Goal: Transaction & Acquisition: Purchase product/service

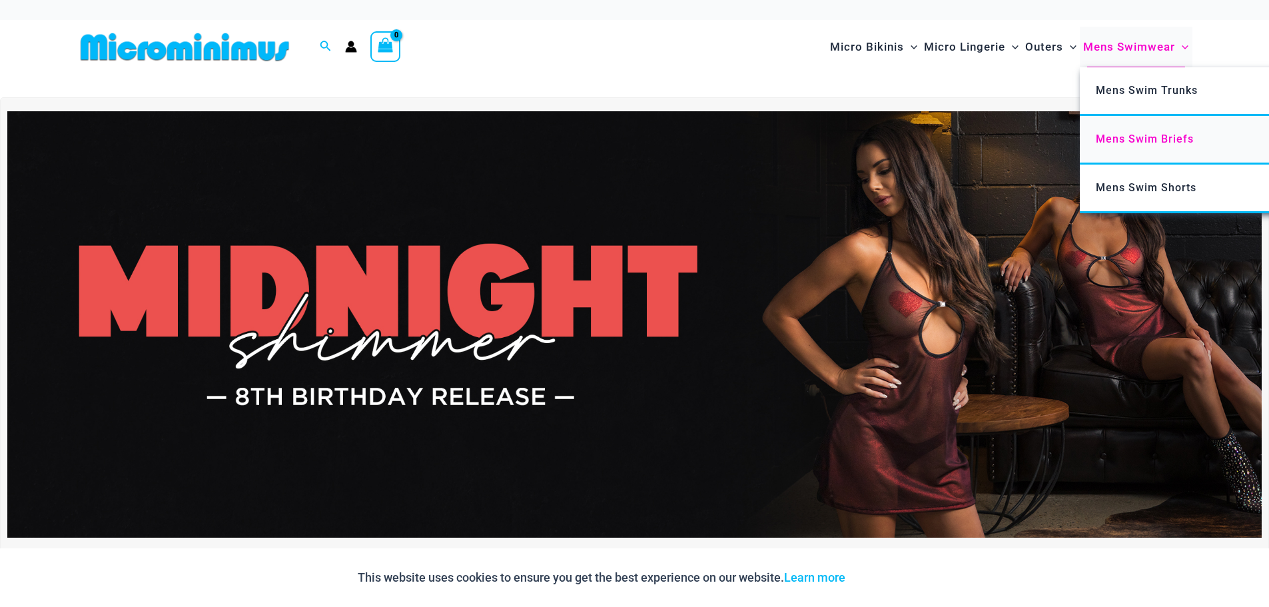
click at [1124, 137] on span "Mens Swim Briefs" at bounding box center [1145, 139] width 98 height 13
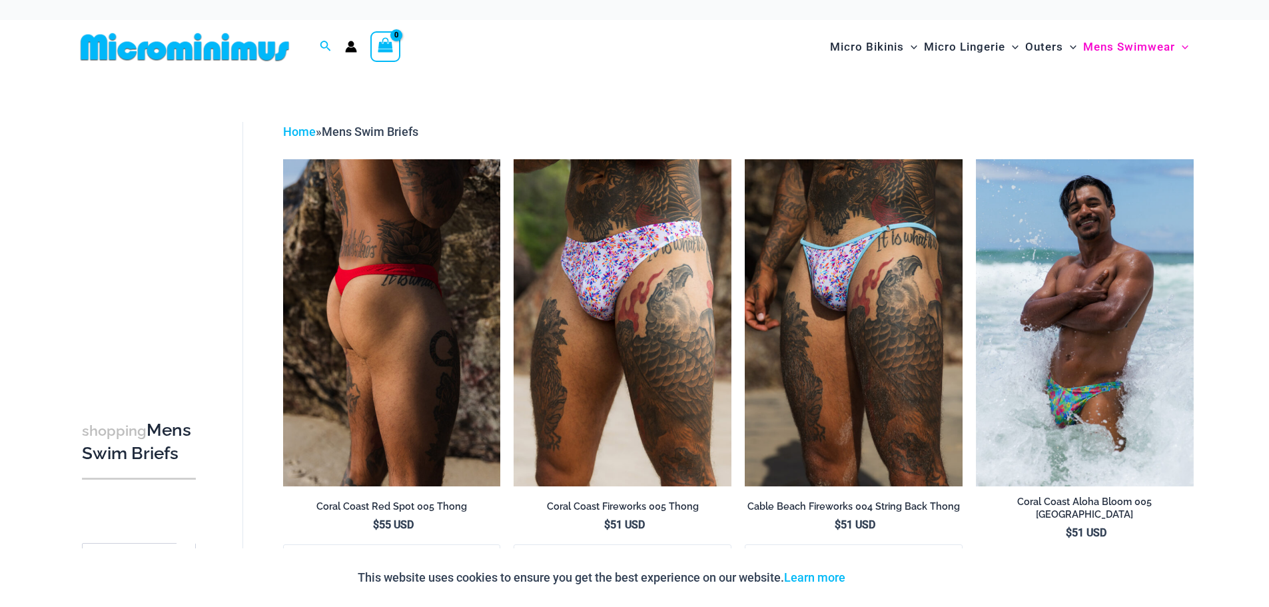
click at [381, 292] on img at bounding box center [392, 322] width 218 height 326
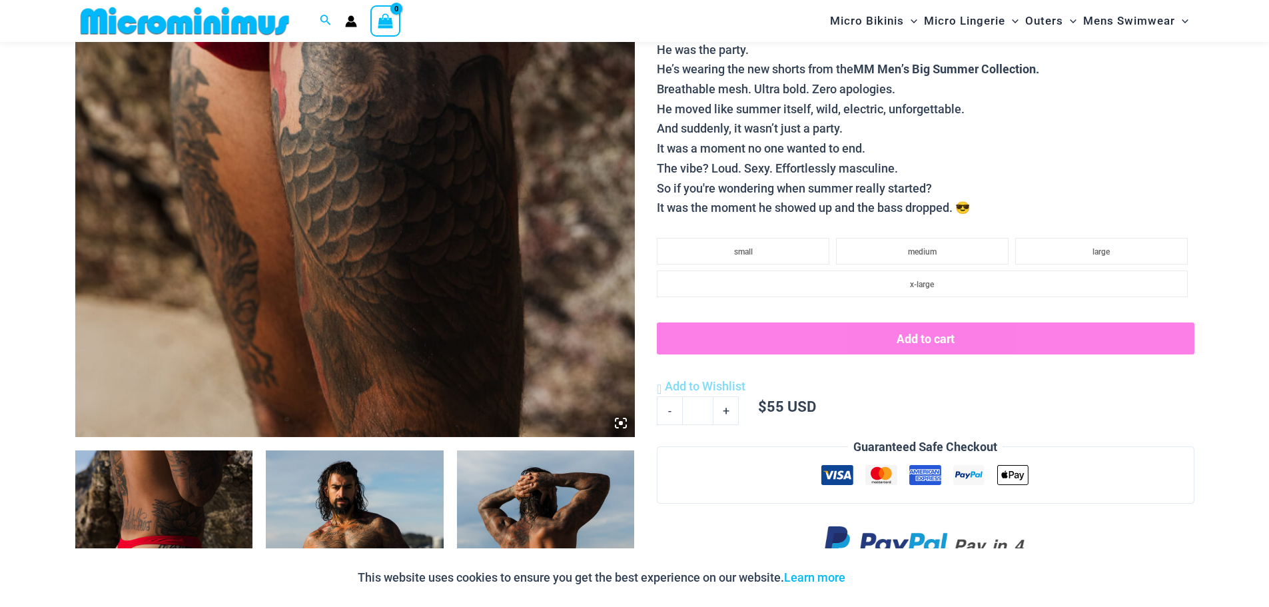
scroll to position [789, 0]
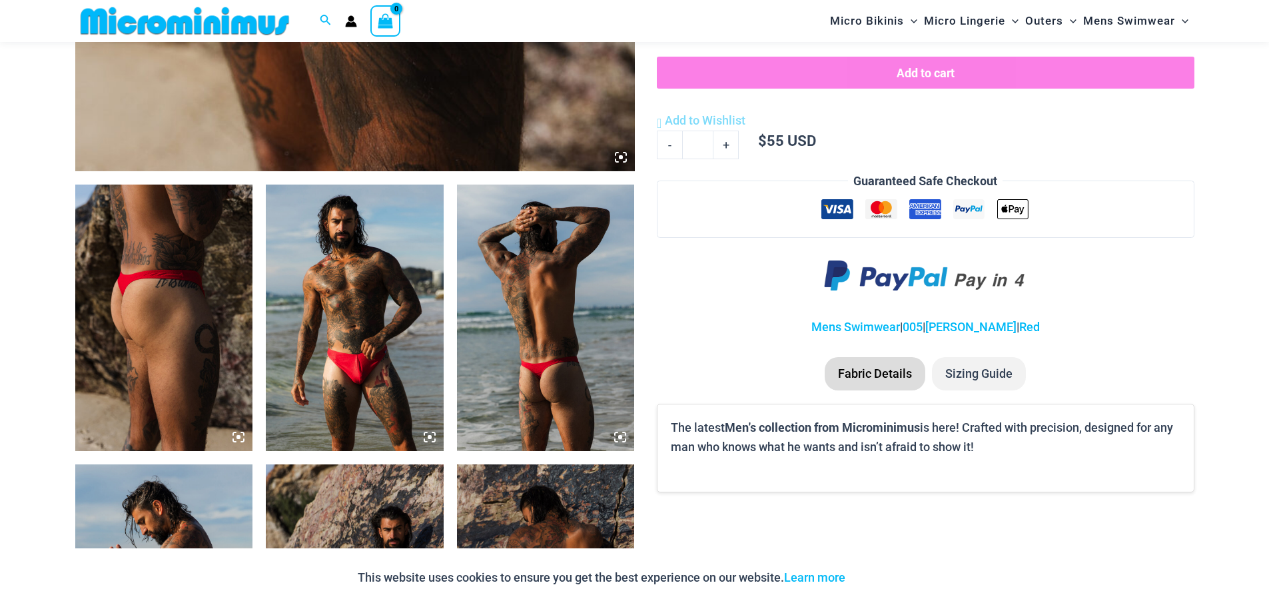
click at [350, 353] on img at bounding box center [355, 317] width 178 height 266
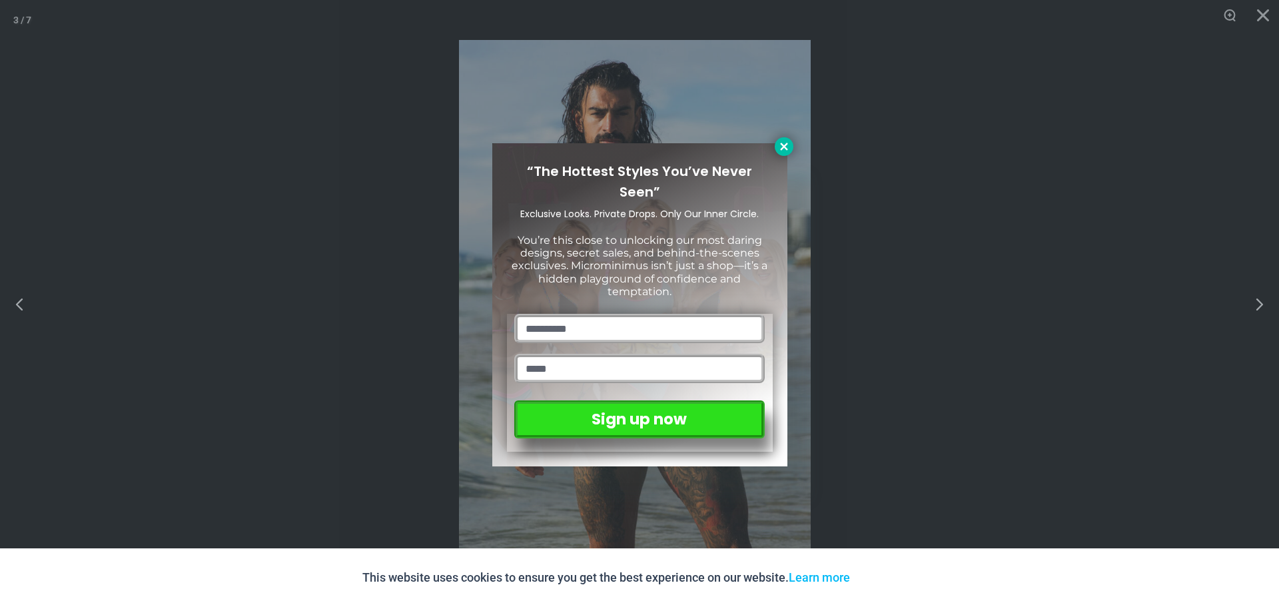
click at [783, 146] on icon at bounding box center [783, 146] width 7 height 7
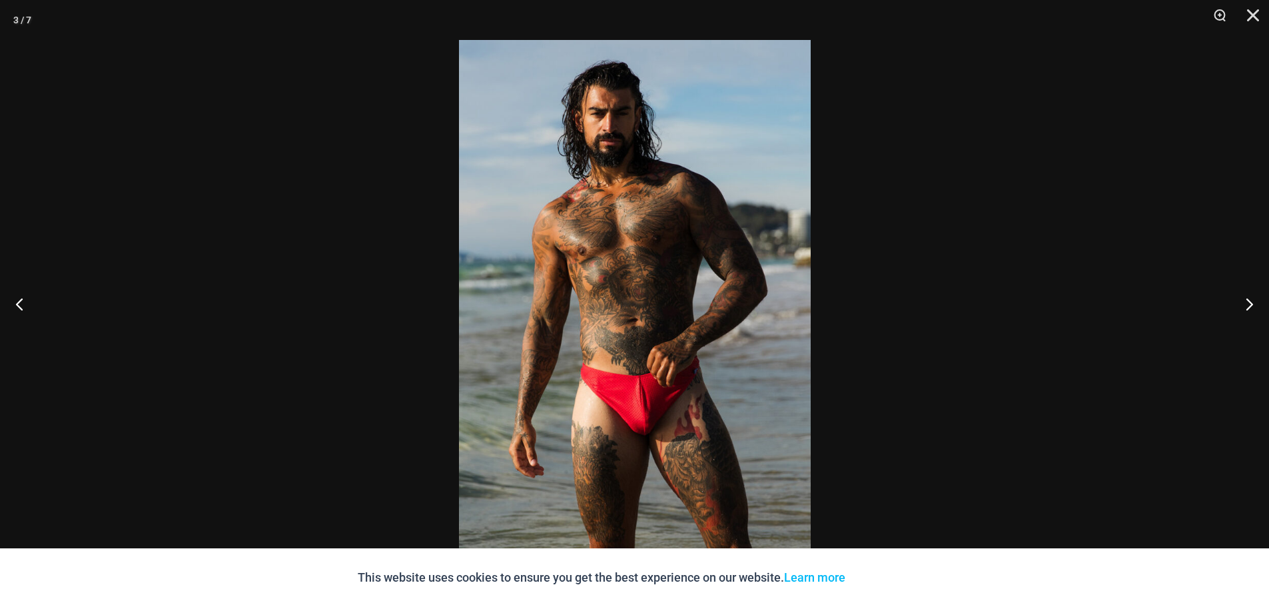
click at [641, 419] on img at bounding box center [635, 303] width 352 height 527
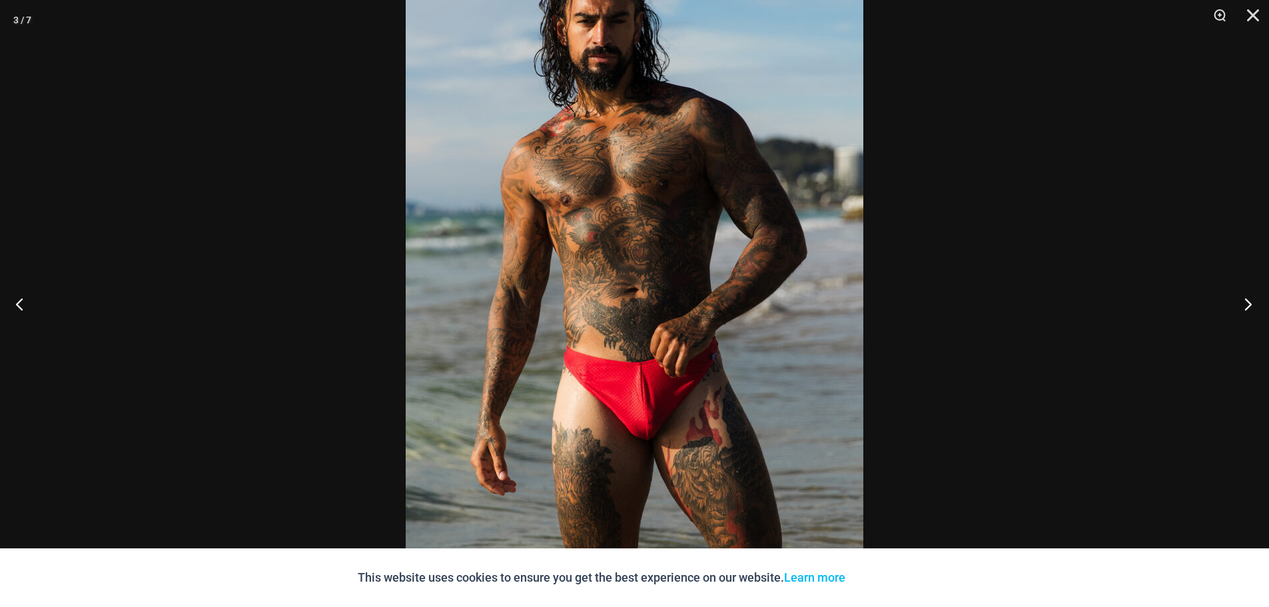
click at [1247, 302] on button "Next" at bounding box center [1244, 303] width 50 height 67
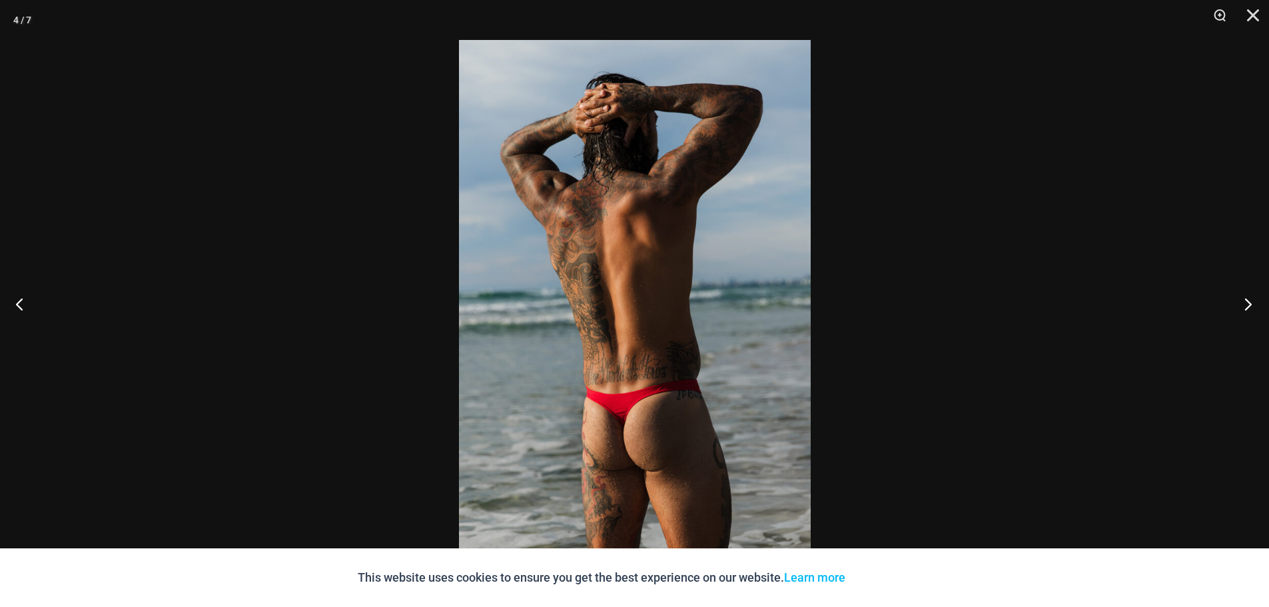
click at [1247, 302] on button "Next" at bounding box center [1244, 303] width 50 height 67
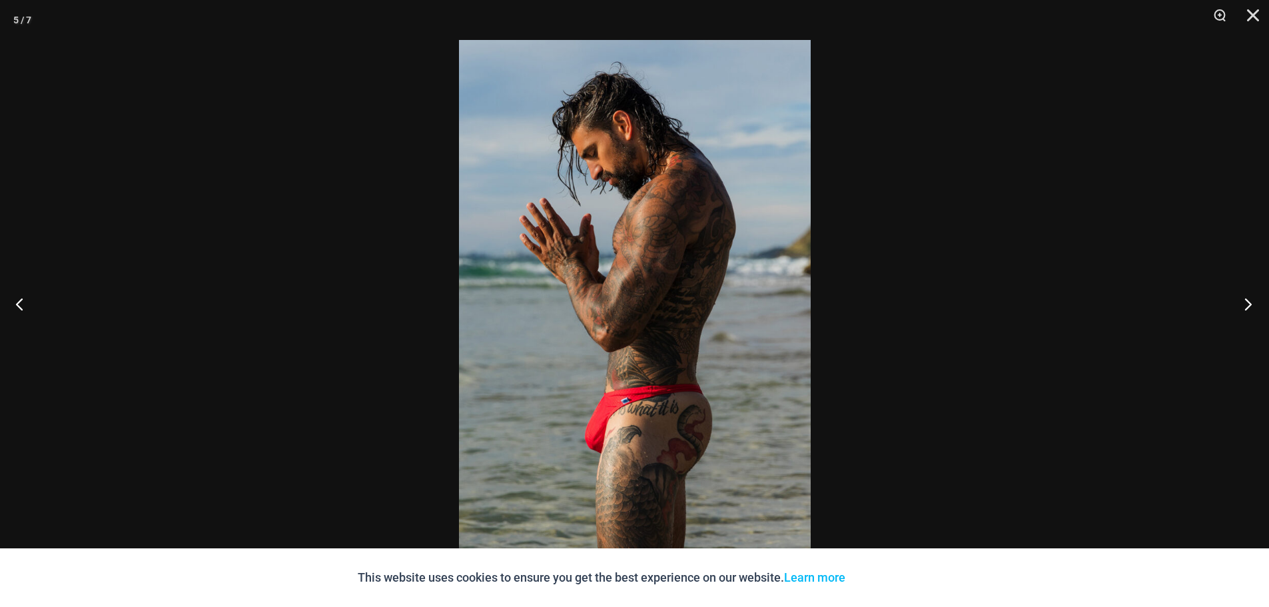
click at [1245, 302] on button "Next" at bounding box center [1244, 303] width 50 height 67
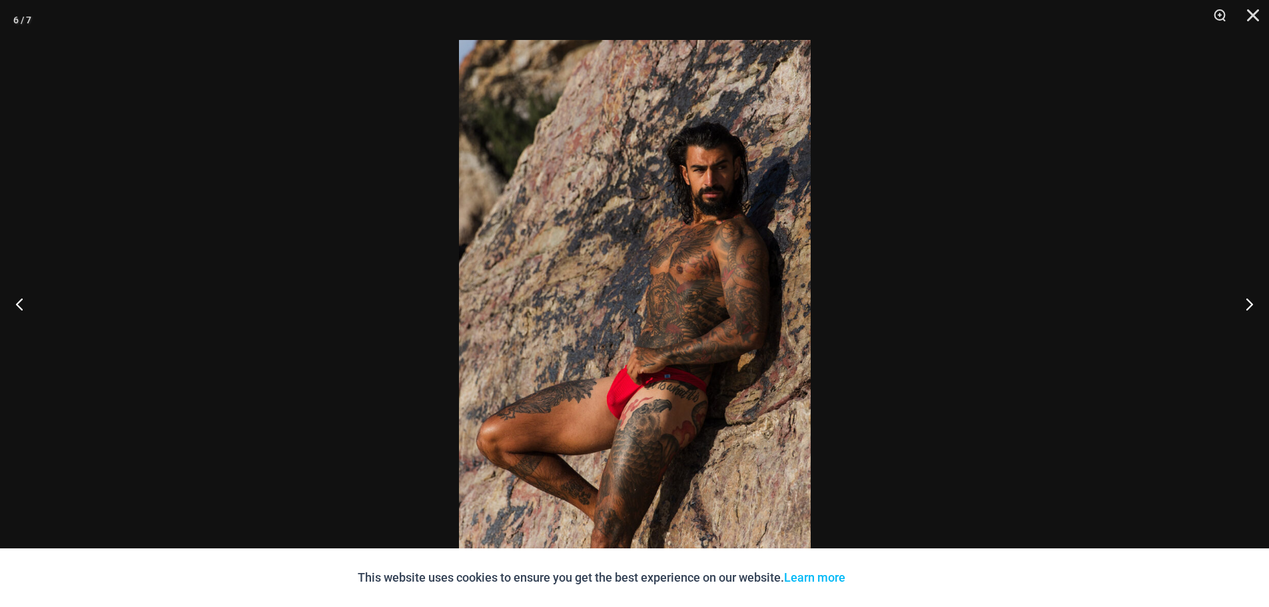
click at [614, 405] on img at bounding box center [635, 303] width 352 height 527
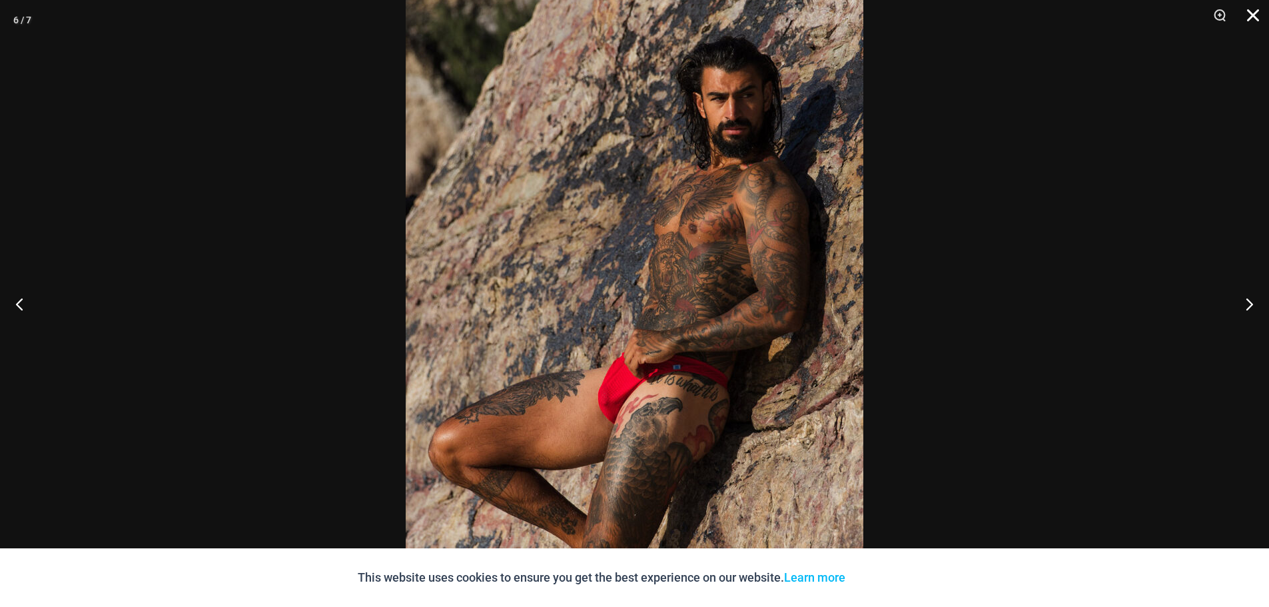
click at [1255, 15] on button "Close" at bounding box center [1247, 20] width 33 height 40
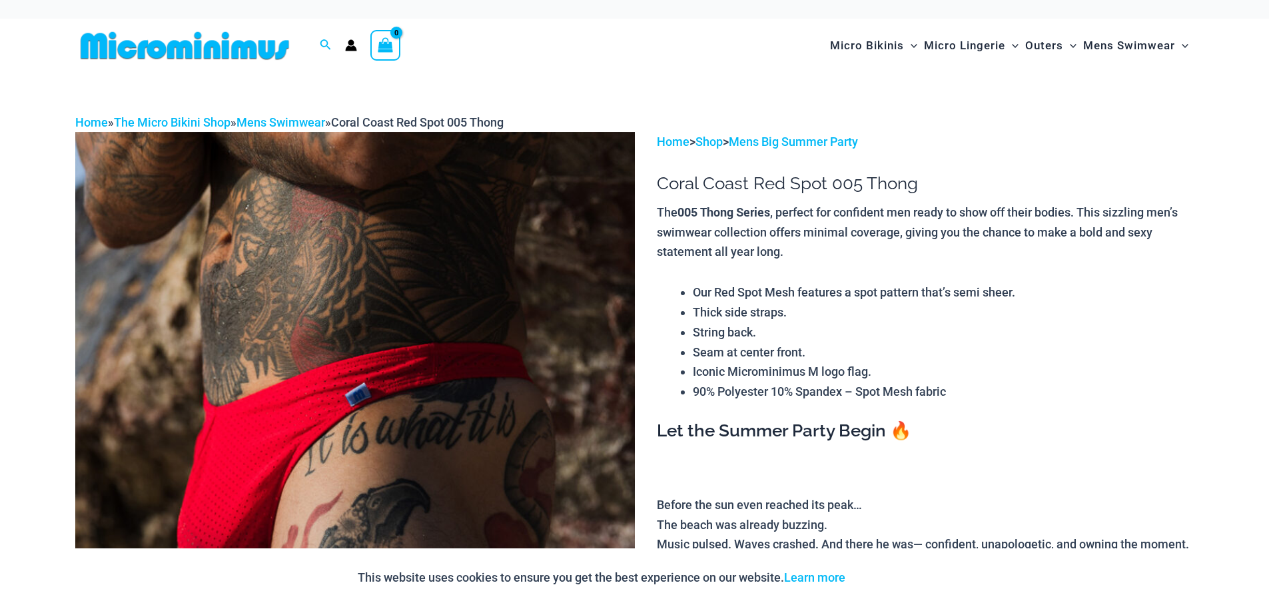
scroll to position [0, 0]
